Goal: Information Seeking & Learning: Compare options

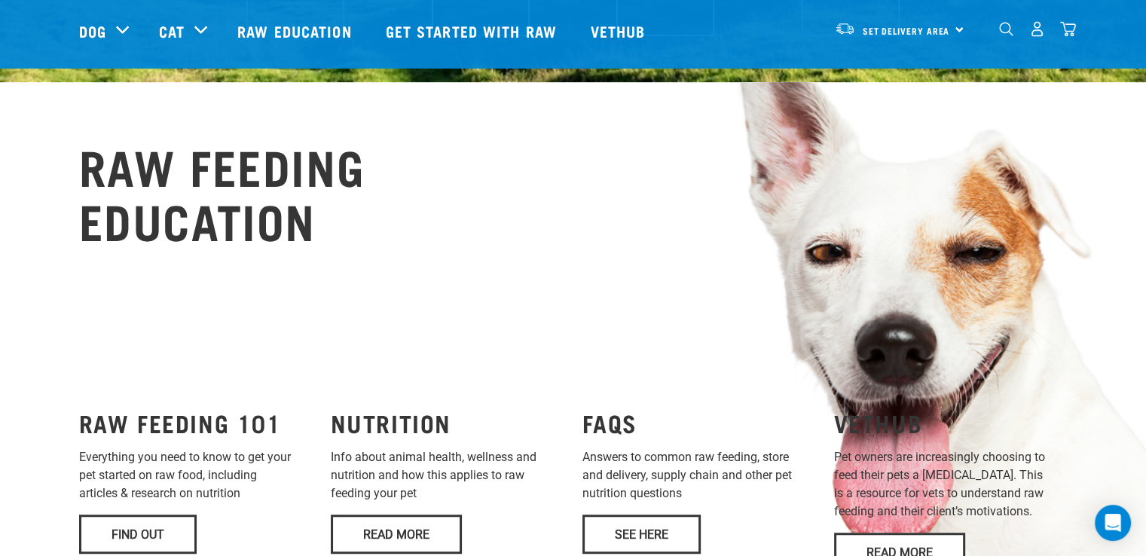
scroll to position [754, 0]
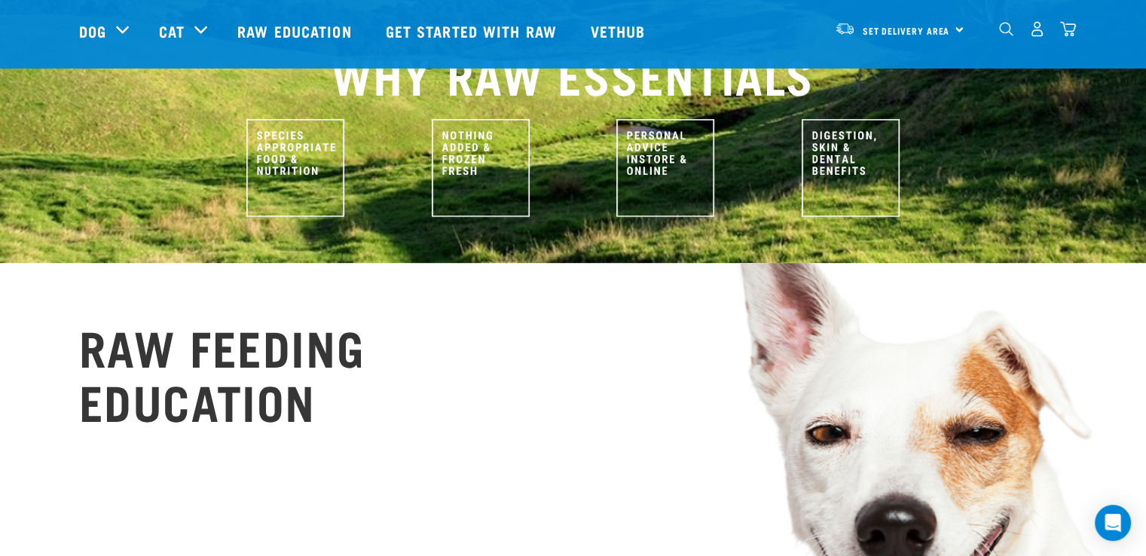
click at [998, 34] on div "dropdown navigation" at bounding box center [1006, 29] width 16 height 16
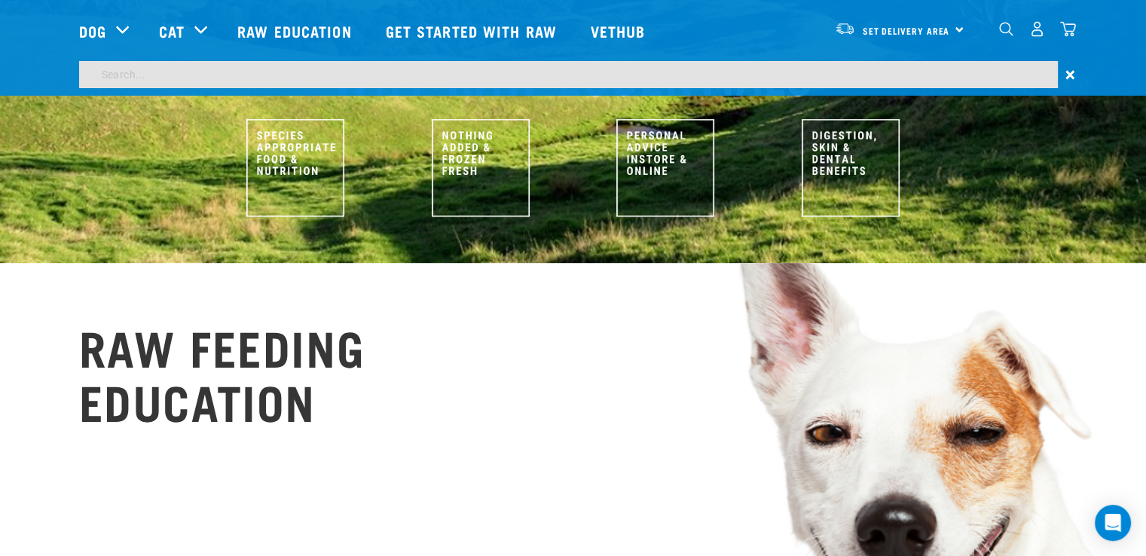
click at [177, 81] on input "search" at bounding box center [568, 74] width 979 height 27
type input "cow"
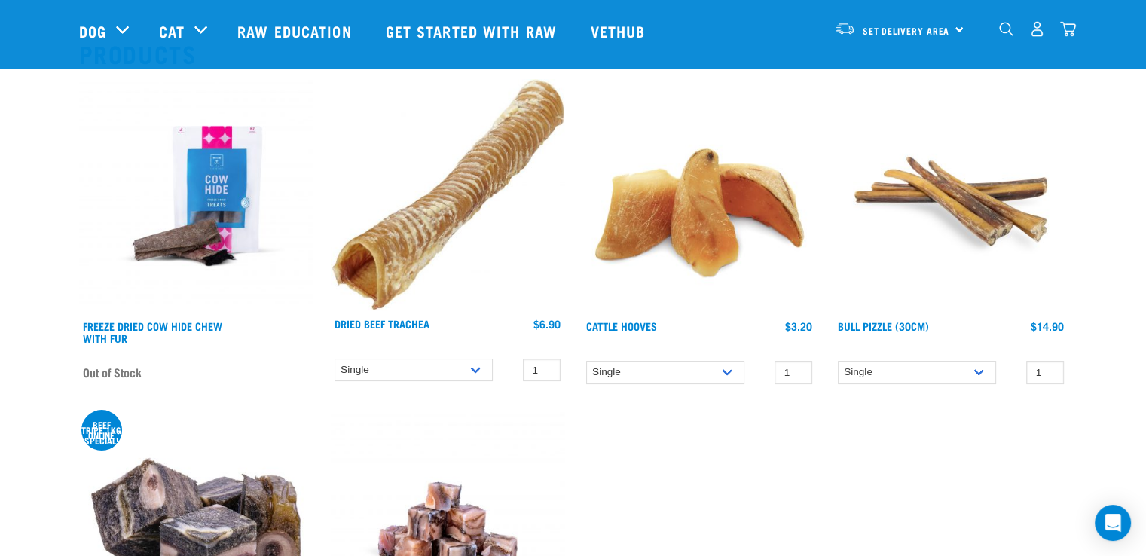
scroll to position [151, 0]
click at [644, 327] on link "Cattle Hooves" at bounding box center [621, 325] width 71 height 5
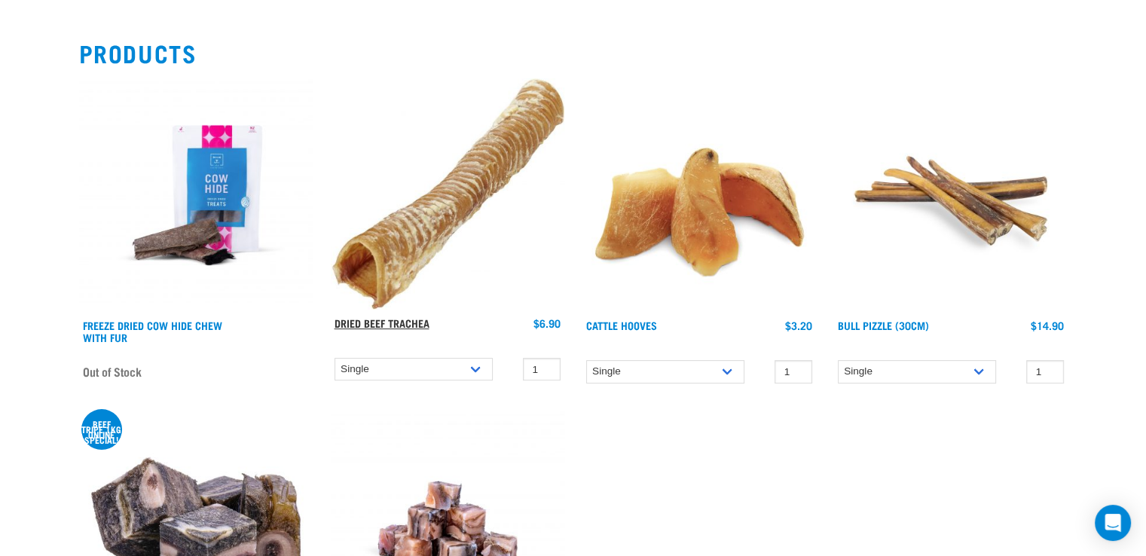
click at [411, 320] on link "Dried Beef Trachea" at bounding box center [382, 322] width 95 height 5
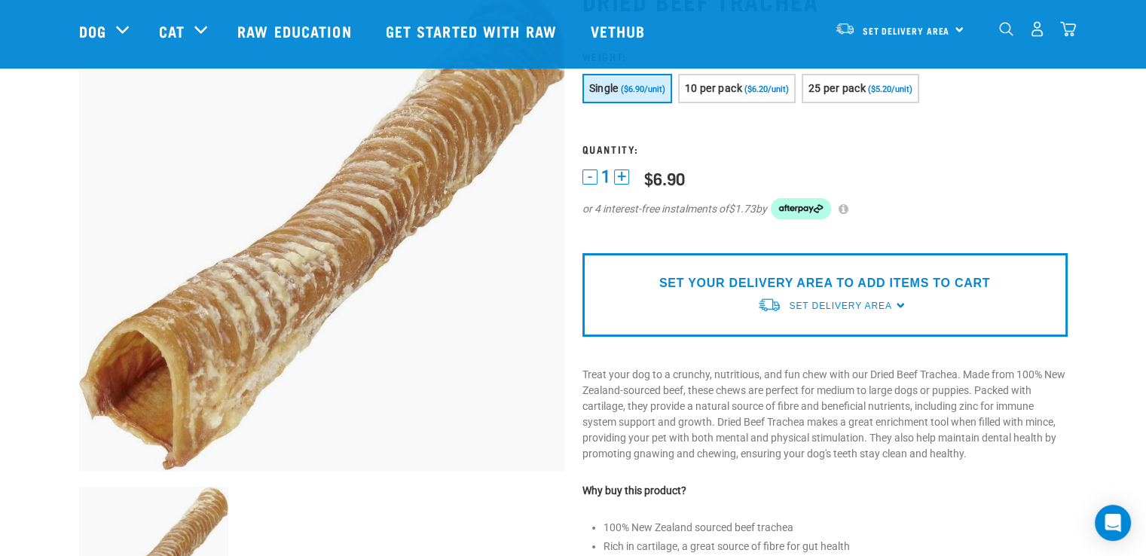
scroll to position [151, 0]
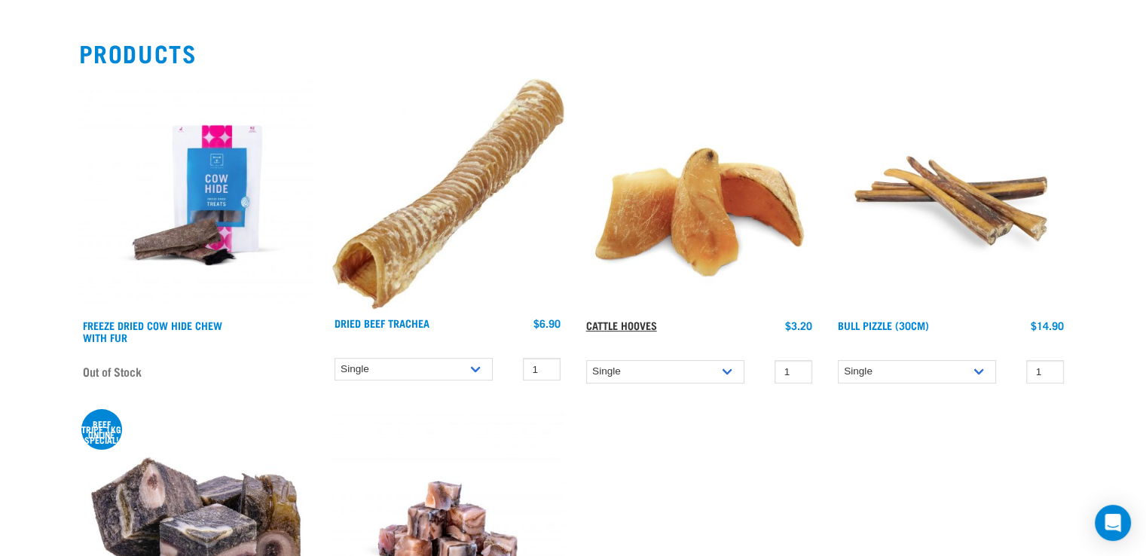
click at [635, 328] on link "Cattle Hooves" at bounding box center [621, 325] width 71 height 5
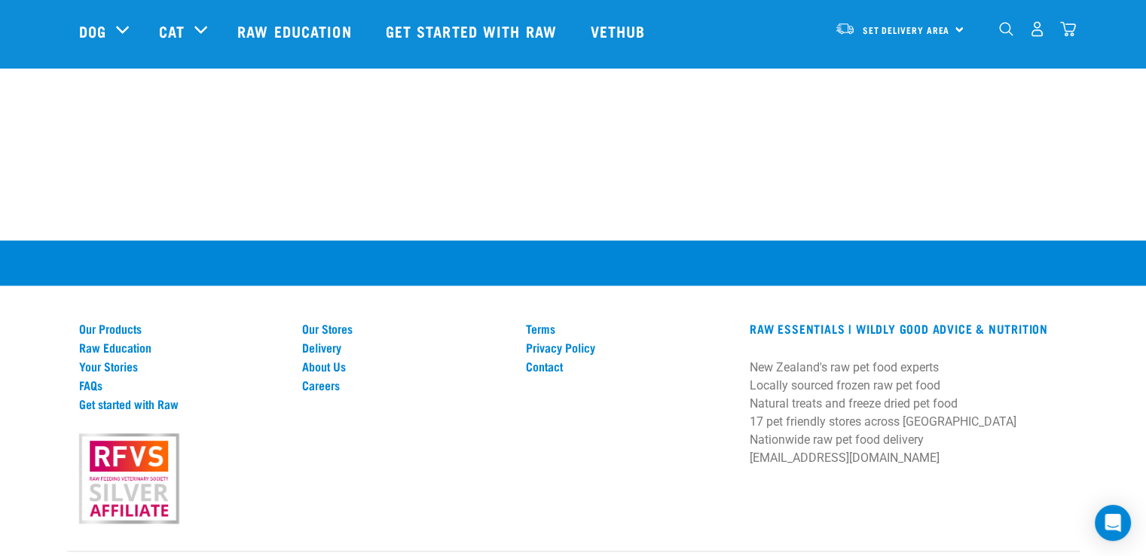
scroll to position [1635, 0]
